Goal: Book appointment/travel/reservation

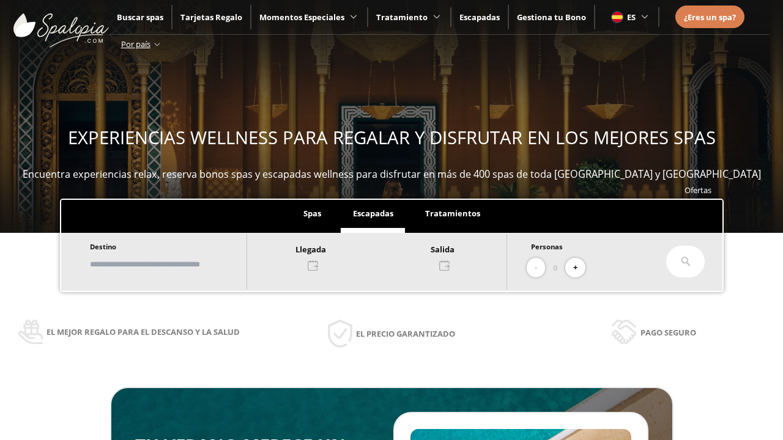
click at [172, 264] on input "text" at bounding box center [162, 264] width 152 height 21
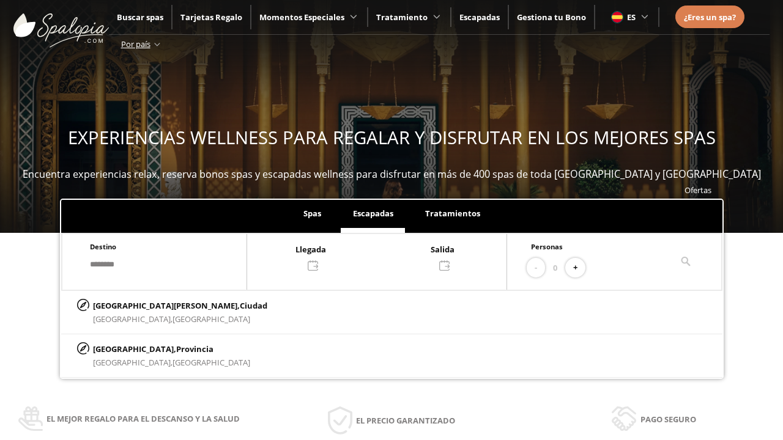
click at [389, 256] on div at bounding box center [376, 256] width 259 height 29
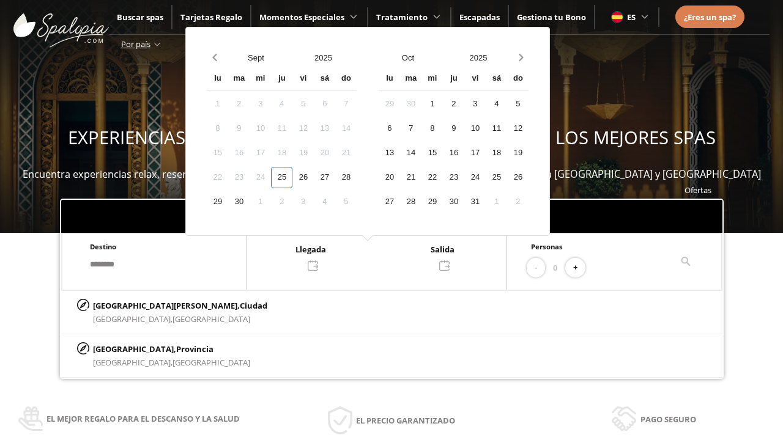
click at [335, 177] on div "27" at bounding box center [324, 177] width 21 height 21
click at [356, 177] on div "28" at bounding box center [345, 177] width 21 height 21
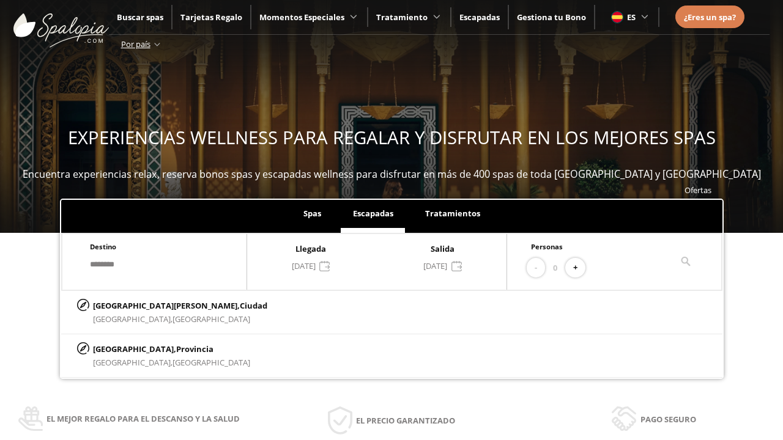
click at [579, 268] on button "+" at bounding box center [575, 268] width 20 height 20
click at [153, 305] on p "[GEOGRAPHIC_DATA][PERSON_NAME], [GEOGRAPHIC_DATA]" at bounding box center [180, 305] width 174 height 13
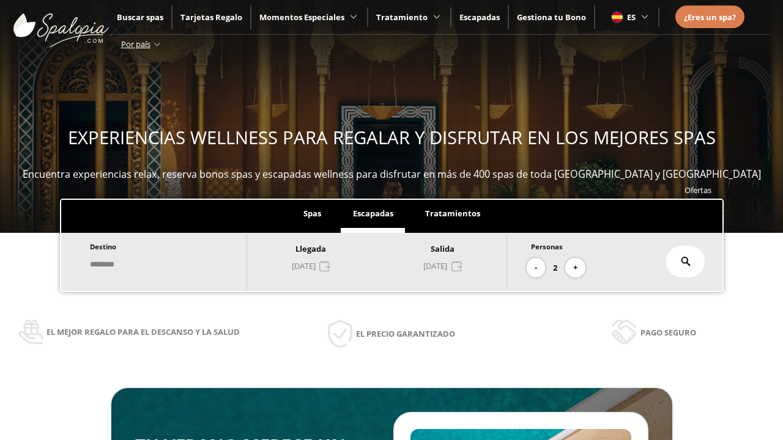
type input "**********"
click at [685, 262] on icon at bounding box center [686, 262] width 10 height 10
